Goal: Information Seeking & Learning: Learn about a topic

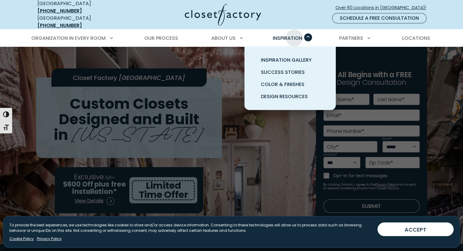
click at [294, 30] on div "Inspiration Inspiration Gallery Success Stories Color & Finishes Design Resourc…" at bounding box center [290, 38] width 44 height 17
click at [285, 59] on span "Inspiration Gallery" at bounding box center [286, 60] width 51 height 7
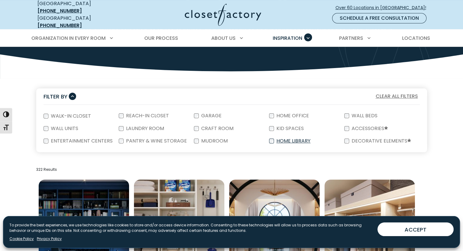
scroll to position [80, 0]
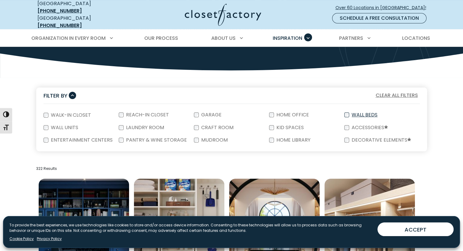
click at [352, 113] on label "Wall Beds" at bounding box center [364, 115] width 30 height 5
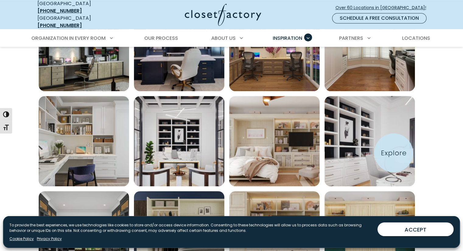
scroll to position [358, 0]
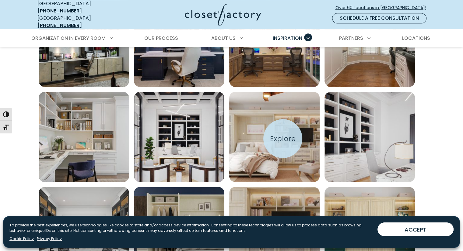
click at [283, 139] on img "Open inspiration gallery to preview enlarged image" at bounding box center [274, 137] width 90 height 90
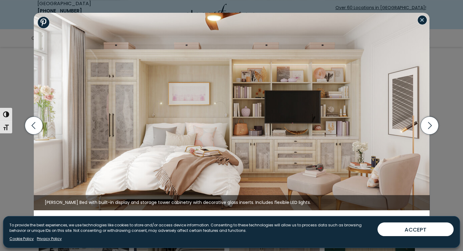
click at [423, 20] on button "Close modal" at bounding box center [422, 20] width 10 height 10
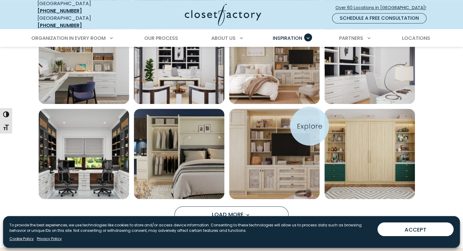
scroll to position [442, 0]
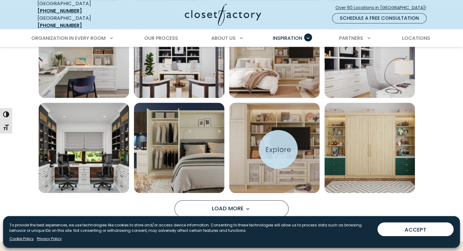
click at [278, 150] on img "Open inspiration gallery to preview enlarged image" at bounding box center [274, 148] width 90 height 90
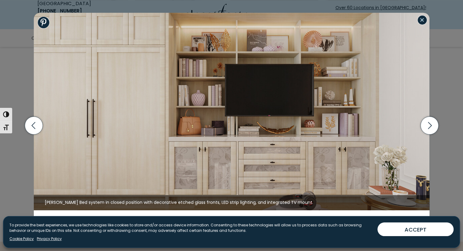
click at [424, 18] on button "Close modal" at bounding box center [422, 20] width 10 height 10
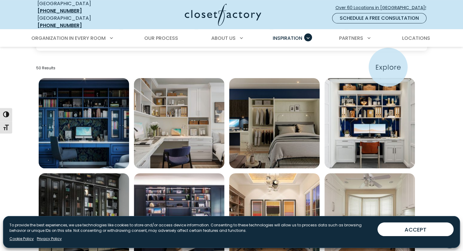
scroll to position [178, 0]
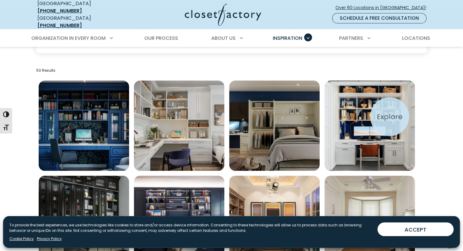
click at [390, 117] on img "Open inspiration gallery to preview enlarged image" at bounding box center [369, 126] width 90 height 90
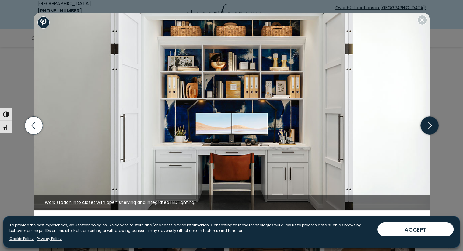
click at [425, 124] on icon "button" at bounding box center [429, 126] width 18 height 18
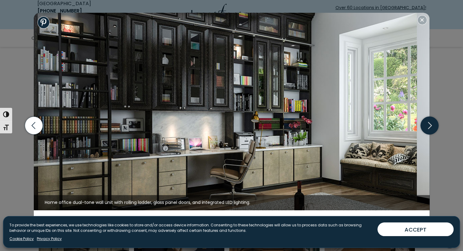
click at [425, 124] on icon "button" at bounding box center [429, 126] width 18 height 18
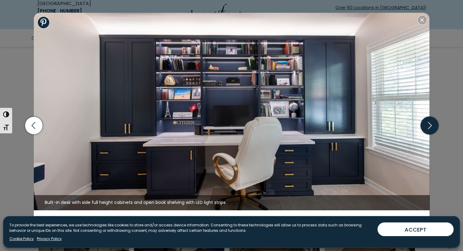
click at [425, 124] on icon "button" at bounding box center [429, 126] width 18 height 18
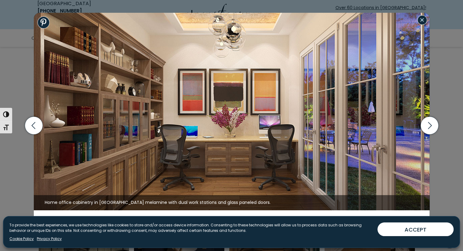
drag, startPoint x: 425, startPoint y: 22, endPoint x: 383, endPoint y: 65, distance: 60.5
click at [425, 22] on button "Close modal" at bounding box center [422, 20] width 10 height 10
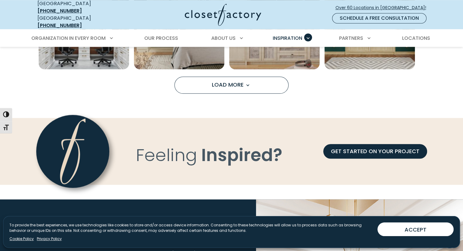
scroll to position [546, 0]
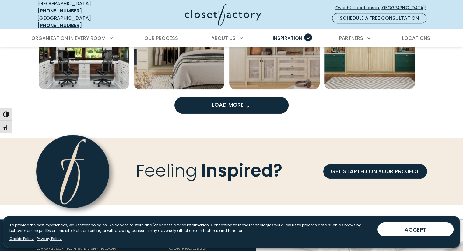
click at [246, 103] on span "Load more inspiration gallery images" at bounding box center [247, 107] width 8 height 8
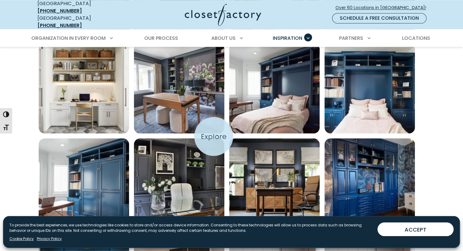
scroll to position [695, 0]
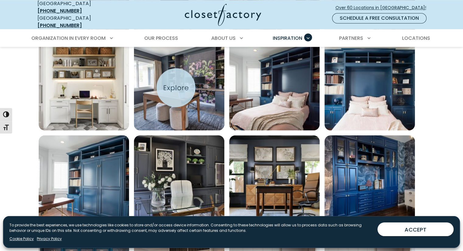
click at [175, 88] on img "Open inspiration gallery to preview enlarged image" at bounding box center [179, 85] width 90 height 90
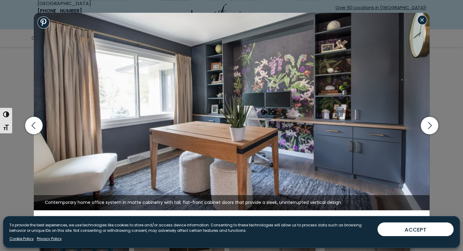
click at [422, 18] on button "Close modal" at bounding box center [422, 20] width 10 height 10
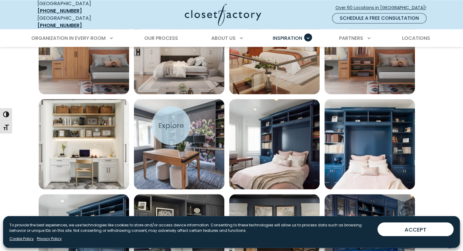
scroll to position [625, 0]
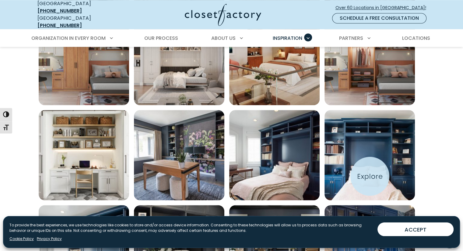
click at [370, 177] on img "Open inspiration gallery to preview enlarged image" at bounding box center [369, 155] width 90 height 90
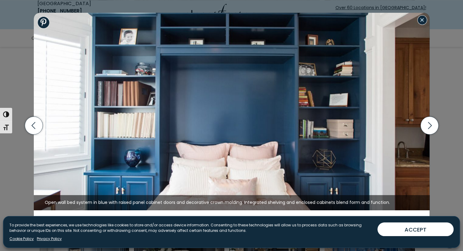
click at [423, 22] on button "Close modal" at bounding box center [422, 20] width 10 height 10
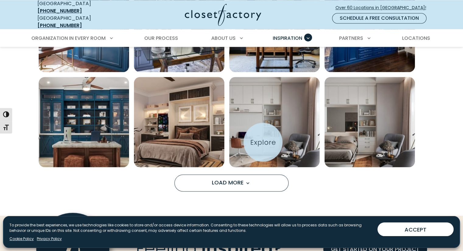
scroll to position [857, 0]
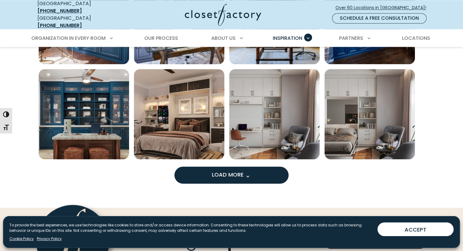
click at [257, 171] on button "Load More" at bounding box center [231, 175] width 114 height 17
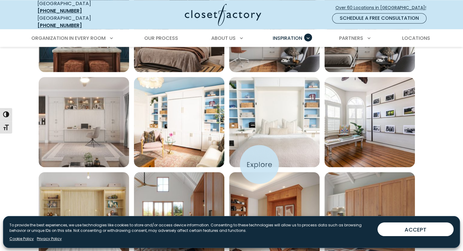
scroll to position [962, 0]
